Goal: Transaction & Acquisition: Purchase product/service

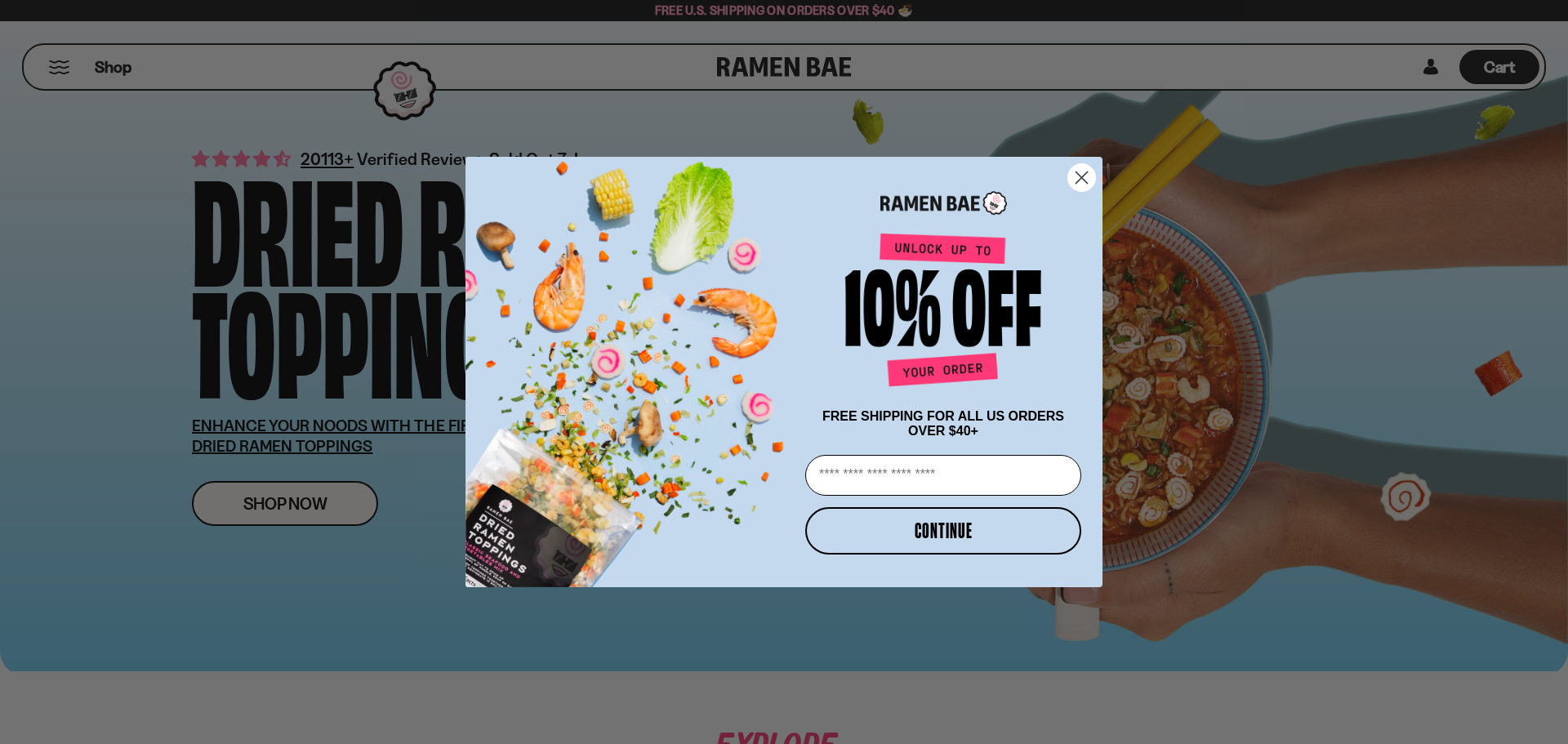
click at [1082, 166] on circle "Close dialog" at bounding box center [1081, 177] width 27 height 27
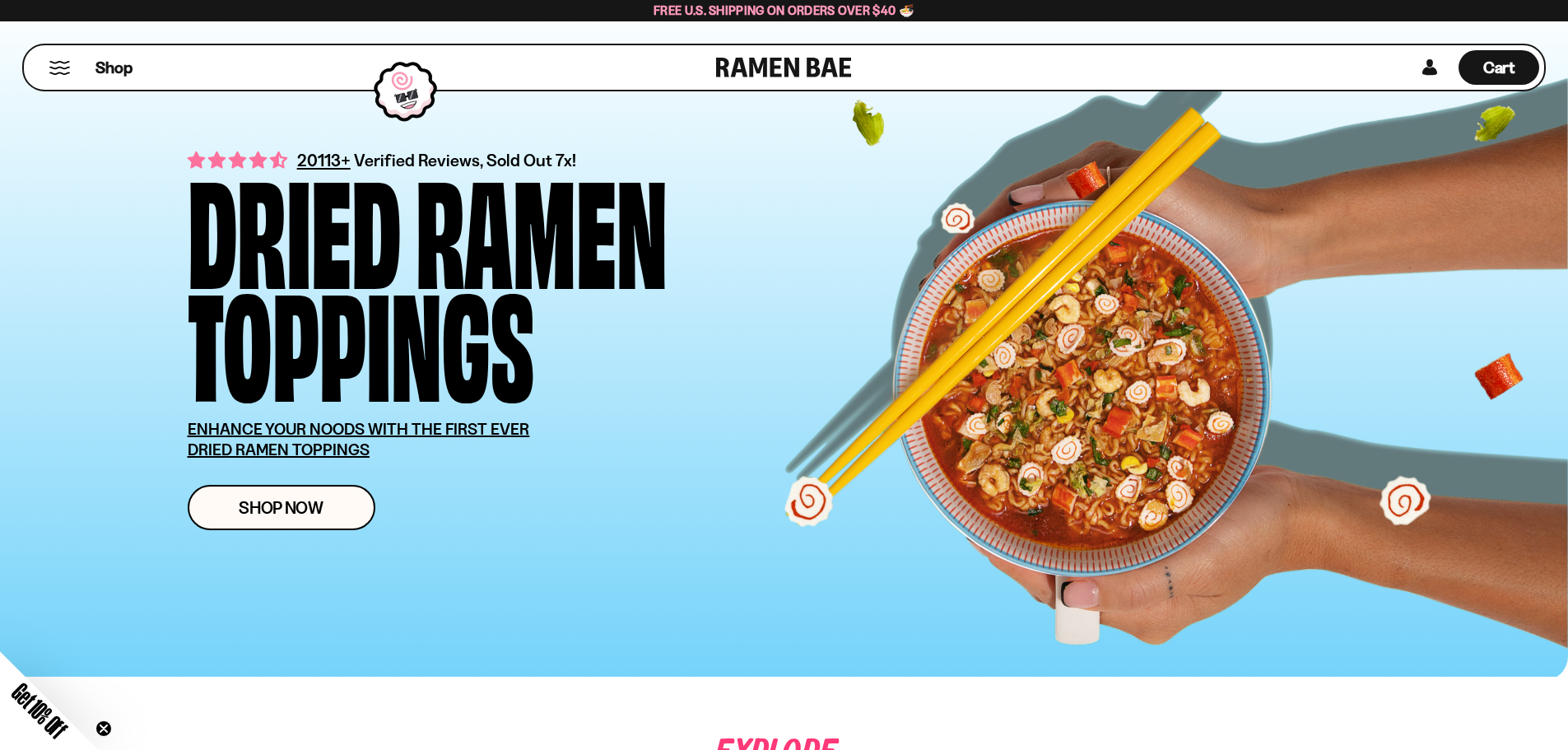
click at [58, 64] on button "Mobile Menu Trigger" at bounding box center [60, 67] width 23 height 14
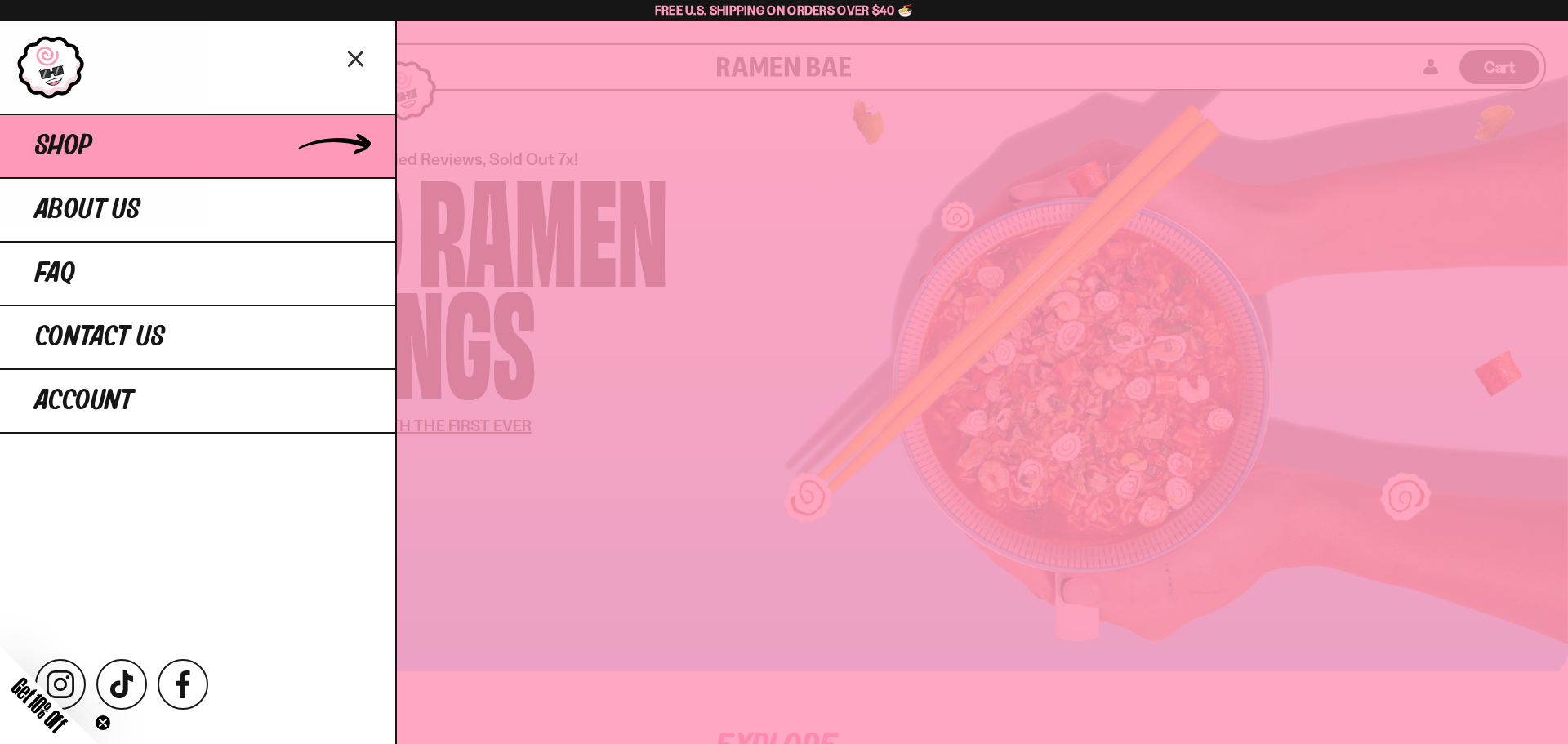
click at [97, 145] on link "Shop" at bounding box center [197, 145] width 395 height 64
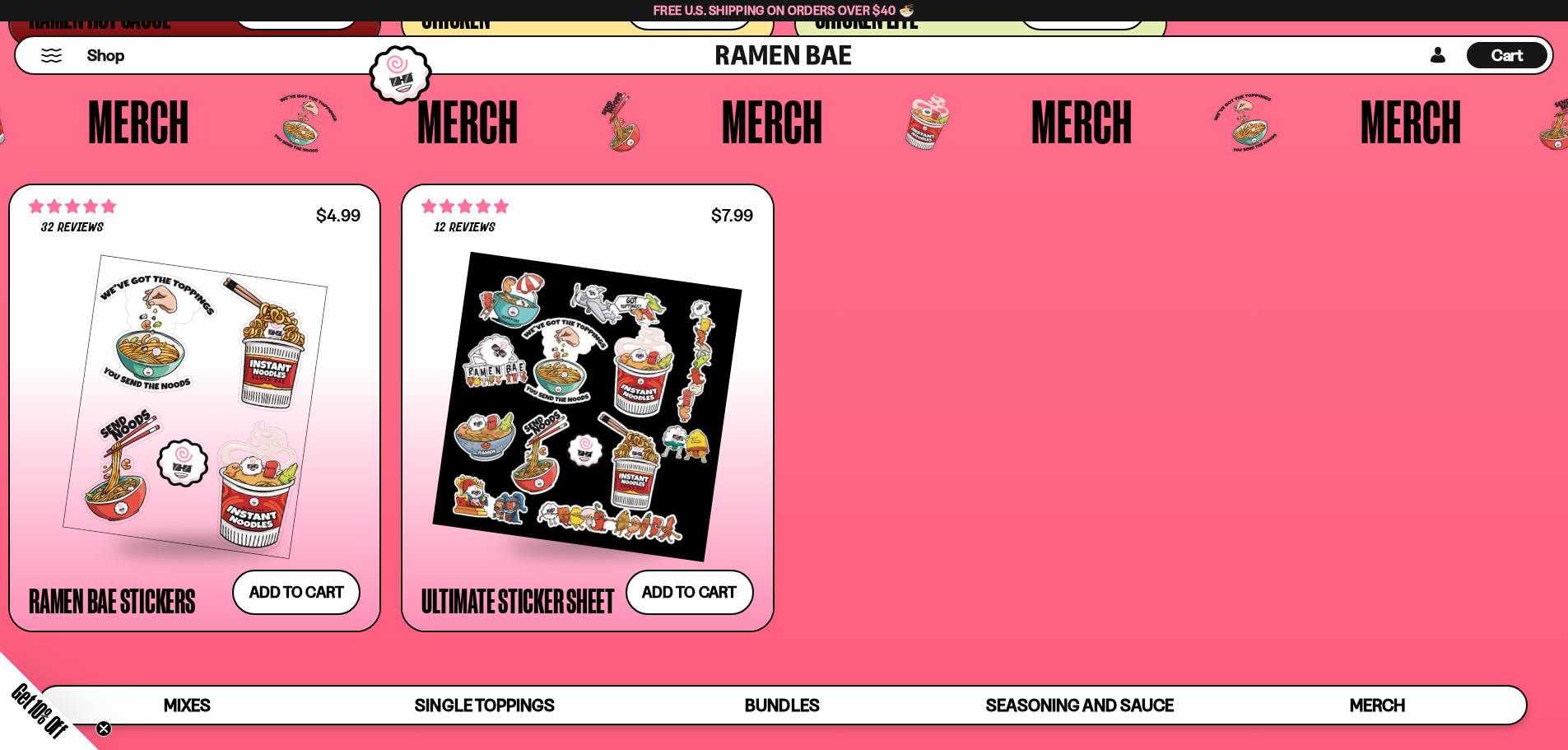
scroll to position [5189, 0]
